Goal: Transaction & Acquisition: Purchase product/service

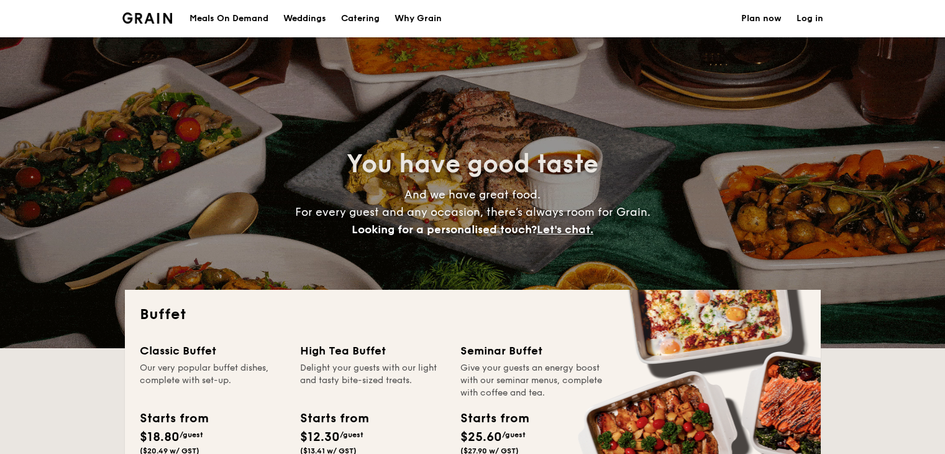
select select
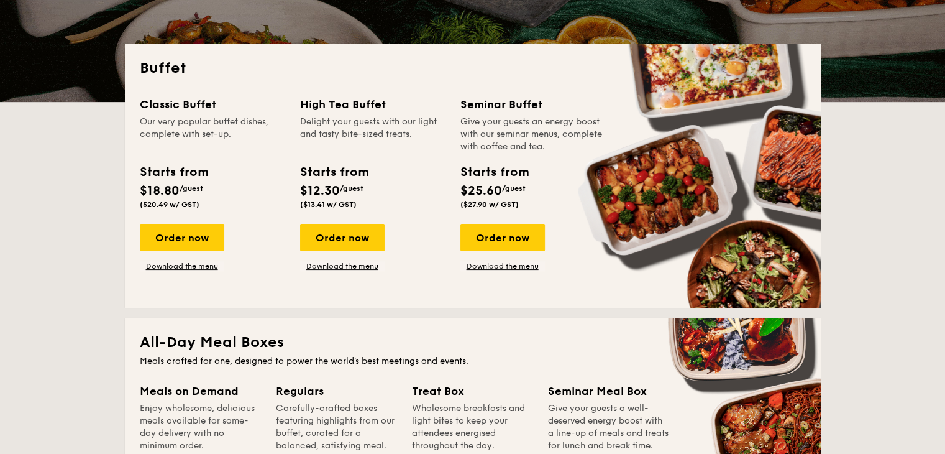
scroll to position [249, 0]
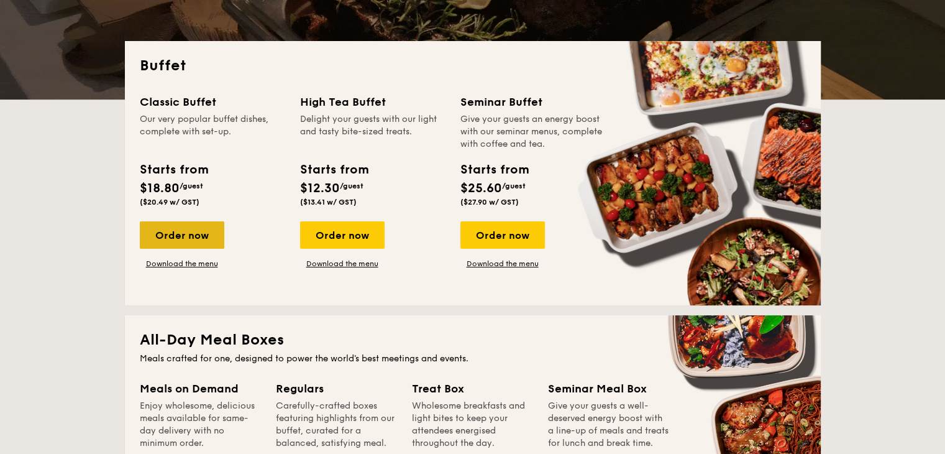
click at [206, 236] on div "Order now" at bounding box center [182, 234] width 85 height 27
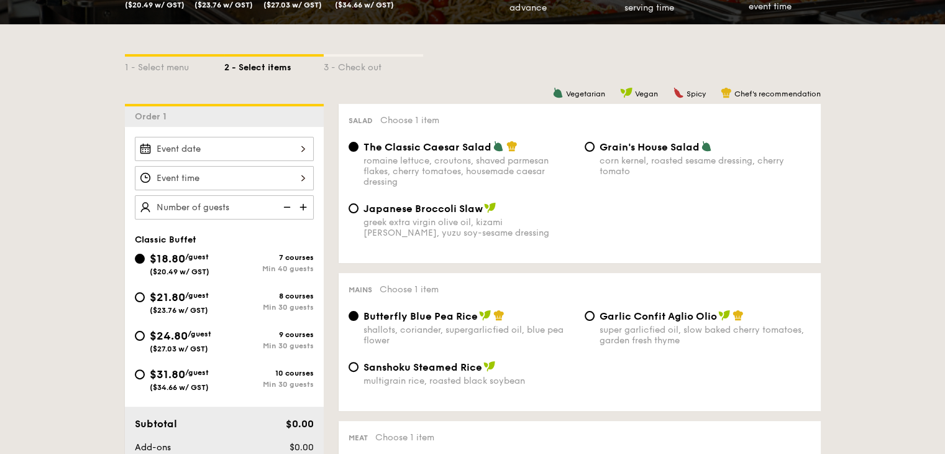
scroll to position [249, 0]
